Goal: Task Accomplishment & Management: Use online tool/utility

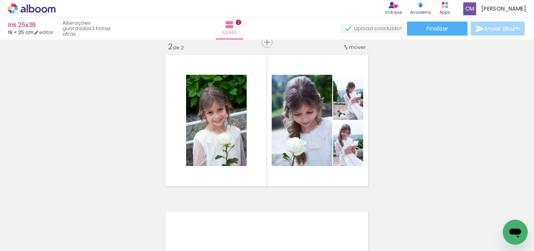
scroll to position [0, 230]
click at [502, 135] on div "Inserir folha 1 de 2 Inserir folha 2 de 2" at bounding box center [267, 111] width 534 height 470
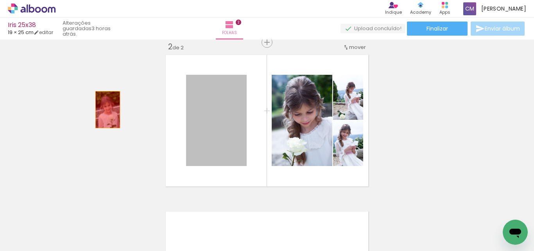
drag, startPoint x: 207, startPoint y: 107, endPoint x: 63, endPoint y: 94, distance: 143.8
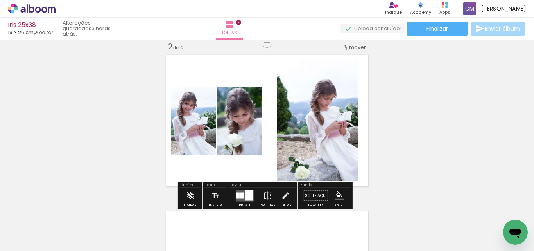
click at [245, 198] on div at bounding box center [249, 195] width 8 height 11
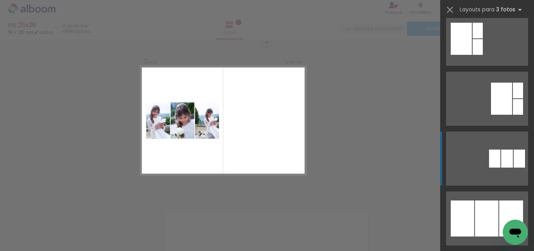
scroll to position [313, 0]
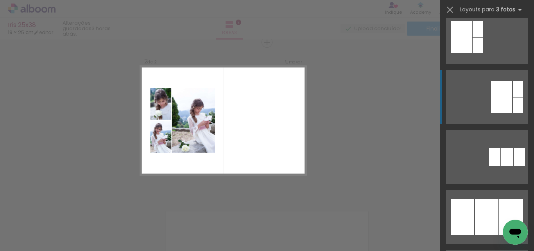
click at [495, 103] on div at bounding box center [501, 97] width 21 height 32
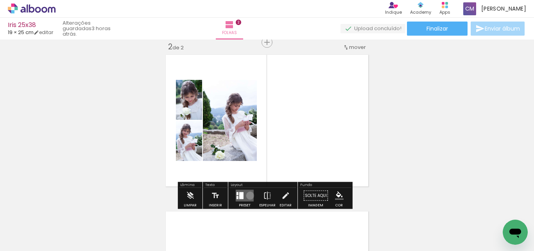
click at [248, 195] on quentale-layouter at bounding box center [245, 196] width 18 height 12
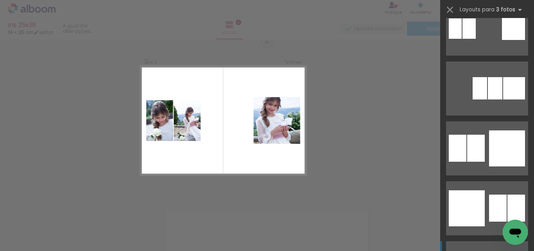
scroll to position [1142, 0]
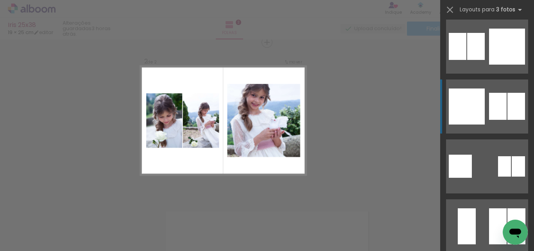
click at [462, 106] on div at bounding box center [467, 106] width 36 height 36
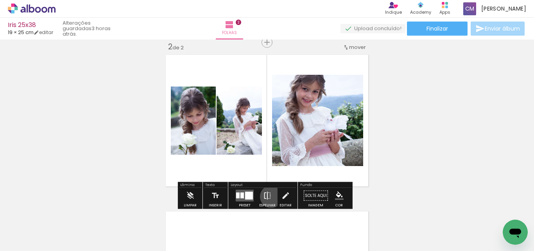
click at [270, 196] on iron-icon at bounding box center [267, 196] width 9 height 16
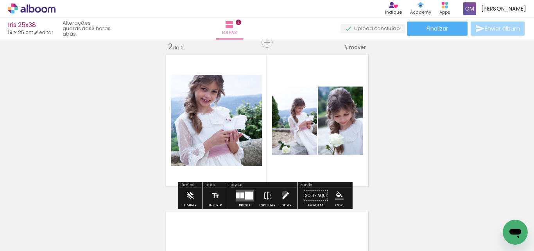
click at [283, 194] on iron-icon at bounding box center [285, 196] width 9 height 16
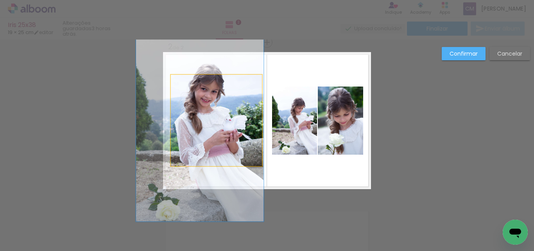
click at [232, 93] on quentale-photo at bounding box center [216, 120] width 91 height 91
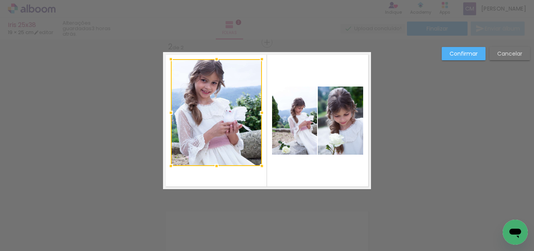
drag, startPoint x: 213, startPoint y: 73, endPoint x: 213, endPoint y: 57, distance: 15.7
click at [213, 57] on div at bounding box center [217, 59] width 16 height 16
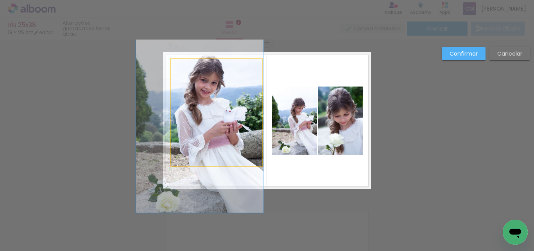
click at [220, 159] on quentale-photo at bounding box center [216, 112] width 91 height 107
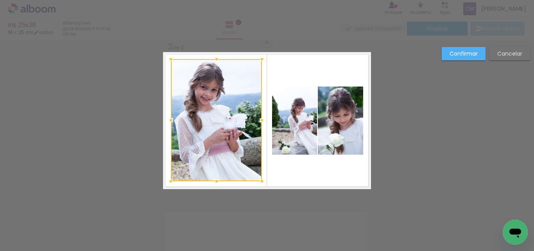
drag, startPoint x: 215, startPoint y: 168, endPoint x: 214, endPoint y: 177, distance: 9.1
click at [214, 183] on div at bounding box center [217, 181] width 16 height 16
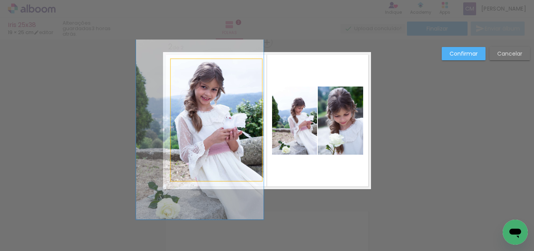
click at [211, 78] on quentale-photo at bounding box center [216, 120] width 91 height 122
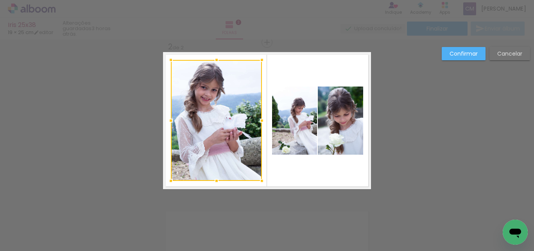
click at [213, 60] on div at bounding box center [217, 60] width 16 height 16
click at [349, 208] on div "Confirmar Cancelar" at bounding box center [267, 117] width 534 height 488
click at [347, 125] on quentale-photo at bounding box center [340, 120] width 45 height 68
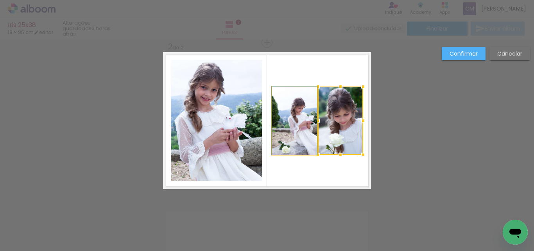
click at [300, 131] on quentale-photo at bounding box center [294, 120] width 45 height 68
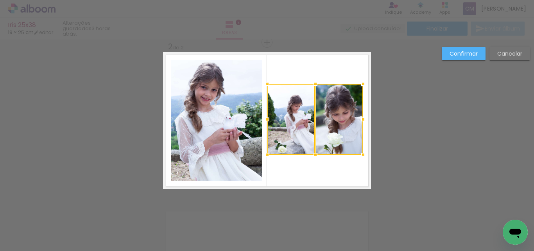
drag, startPoint x: 266, startPoint y: 87, endPoint x: 261, endPoint y: 85, distance: 5.4
click at [261, 85] on div at bounding box center [268, 84] width 16 height 16
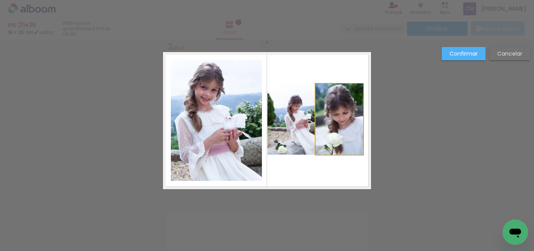
click at [347, 117] on quentale-photo at bounding box center [340, 119] width 48 height 71
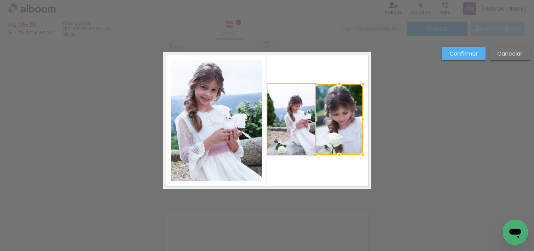
click at [288, 121] on quentale-photo at bounding box center [291, 119] width 47 height 71
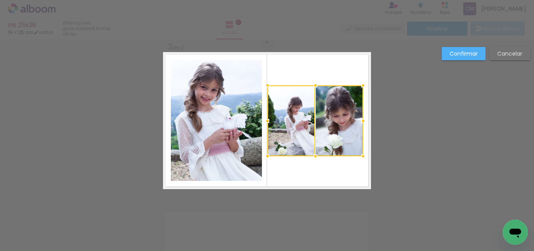
click at [331, 133] on div at bounding box center [316, 120] width 96 height 71
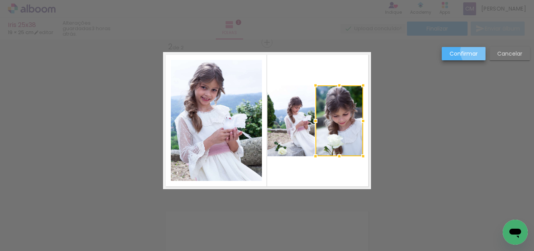
click at [479, 52] on paper-button "Confirmar" at bounding box center [464, 53] width 44 height 13
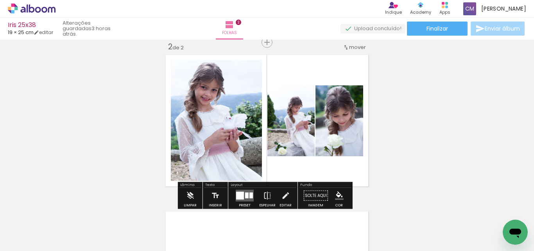
click at [278, 128] on quentale-photo at bounding box center [291, 120] width 47 height 71
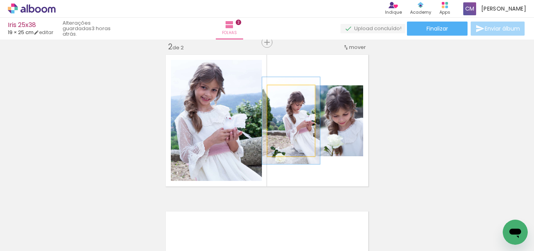
click at [286, 95] on div at bounding box center [288, 93] width 7 height 7
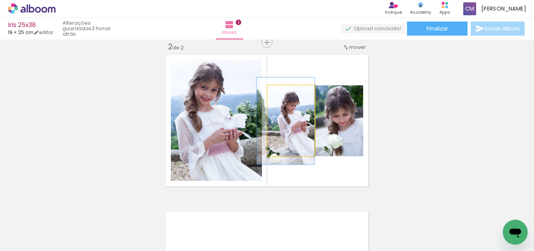
drag, startPoint x: 288, startPoint y: 147, endPoint x: 271, endPoint y: 148, distance: 16.4
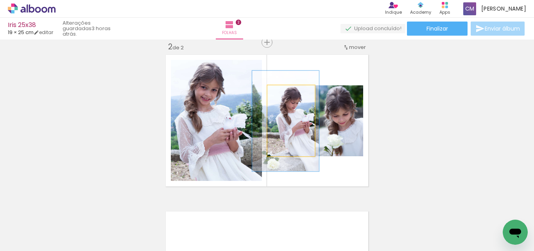
type paper-slider "141"
click at [291, 96] on div at bounding box center [293, 93] width 13 height 13
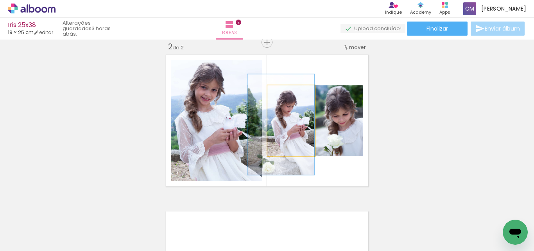
drag, startPoint x: 284, startPoint y: 144, endPoint x: 278, endPoint y: 147, distance: 6.8
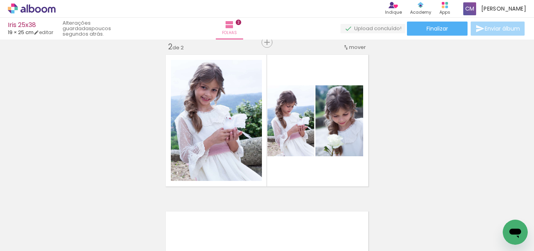
click at [29, 242] on span "Adicionar Fotos" at bounding box center [27, 240] width 23 height 9
click at [0, 0] on input "file" at bounding box center [0, 0] width 0 height 0
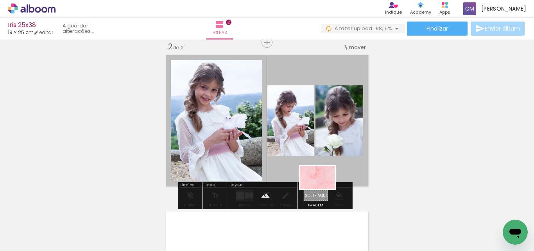
drag, startPoint x: 499, startPoint y: 220, endPoint x: 324, endPoint y: 189, distance: 177.9
click at [324, 189] on quentale-workspace at bounding box center [267, 125] width 534 height 251
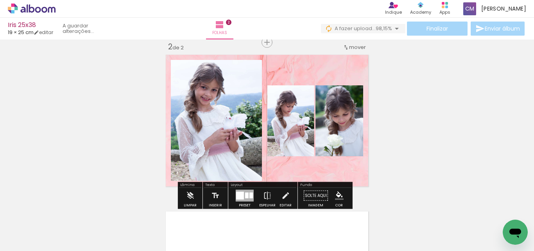
click at [291, 122] on paper-item at bounding box center [293, 123] width 14 height 5
click at [290, 161] on paper-icon-button "color picker" at bounding box center [294, 156] width 16 height 14
click at [295, 88] on paper-item "#ffffff" at bounding box center [297, 88] width 8 height 8
click at [340, 122] on paper-item at bounding box center [341, 123] width 14 height 5
click at [338, 157] on iron-icon "color picker" at bounding box center [341, 155] width 9 height 7
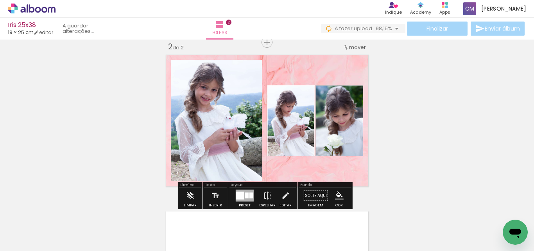
click at [342, 87] on paper-item "#ffffff" at bounding box center [346, 88] width 8 height 8
